Goal: Use online tool/utility: Utilize a website feature to perform a specific function

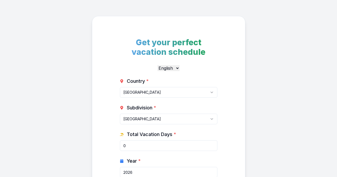
select select "CA"
drag, startPoint x: 170, startPoint y: 85, endPoint x: 167, endPoint y: 91, distance: 6.9
click at [167, 91] on div "Country * [GEOGRAPHIC_DATA] [GEOGRAPHIC_DATA] [GEOGRAPHIC_DATA] [GEOGRAPHIC_DAT…" at bounding box center [168, 87] width 97 height 20
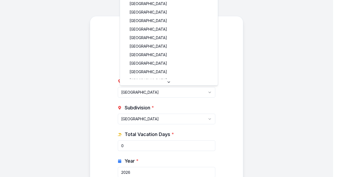
click at [167, 91] on html "Get your perfect vacation schedule English Deutsch Country * [GEOGRAPHIC_DATA] …" at bounding box center [168, 136] width 337 height 272
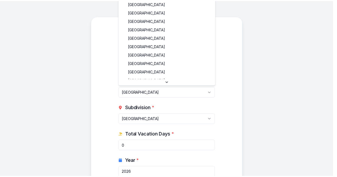
scroll to position [74, 0]
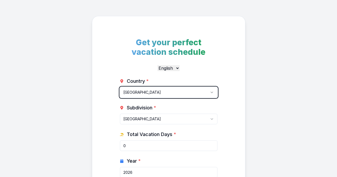
click at [155, 148] on html "Get your perfect vacation schedule English Deutsch Country * [GEOGRAPHIC_DATA] …" at bounding box center [168, 136] width 337 height 272
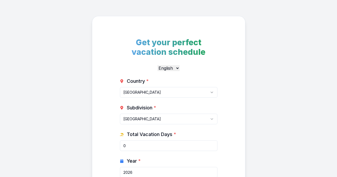
click at [155, 148] on input "0" at bounding box center [168, 145] width 97 height 11
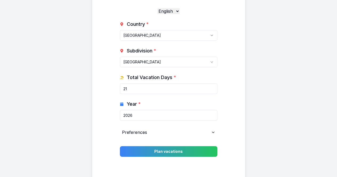
scroll to position [57, 0]
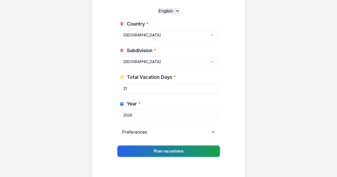
click at [160, 152] on button "Plan vacations" at bounding box center [168, 151] width 102 height 11
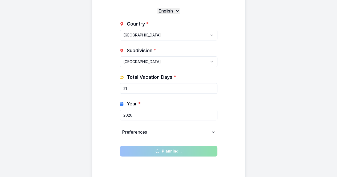
click at [141, 91] on input "21" at bounding box center [168, 88] width 97 height 11
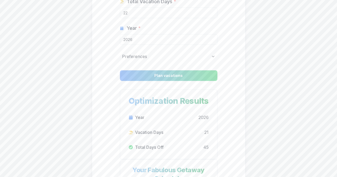
scroll to position [133, 0]
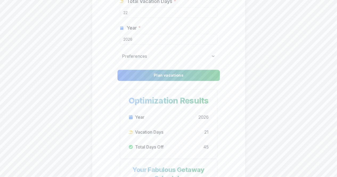
type input "22"
click at [192, 72] on button "Plan vacations" at bounding box center [168, 75] width 102 height 11
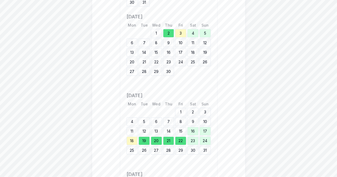
scroll to position [809, 0]
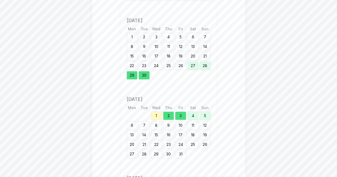
scroll to position [963, 0]
click at [156, 120] on div "1" at bounding box center [156, 116] width 11 height 9
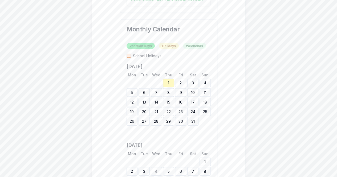
scroll to position [522, 0]
